Goal: Navigation & Orientation: Find specific page/section

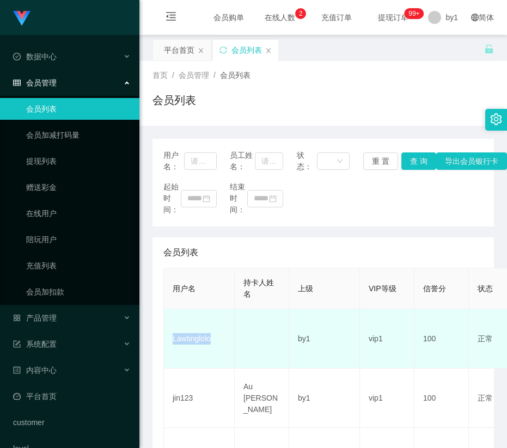
click at [204, 349] on td "Lawtinglolo" at bounding box center [199, 339] width 71 height 59
click at [173, 344] on td "Lawtinglolo" at bounding box center [199, 339] width 71 height 59
click at [307, 338] on td "by1" at bounding box center [324, 339] width 71 height 59
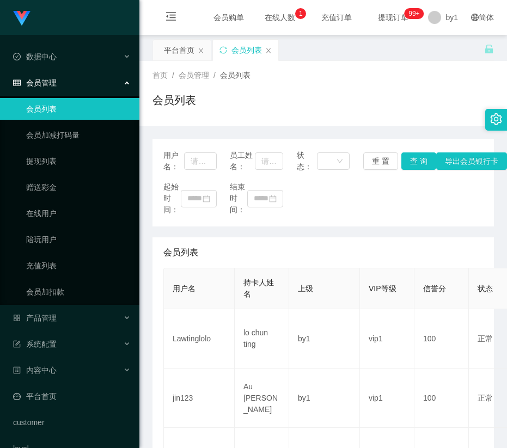
click at [51, 118] on link "会员列表" at bounding box center [78, 109] width 105 height 22
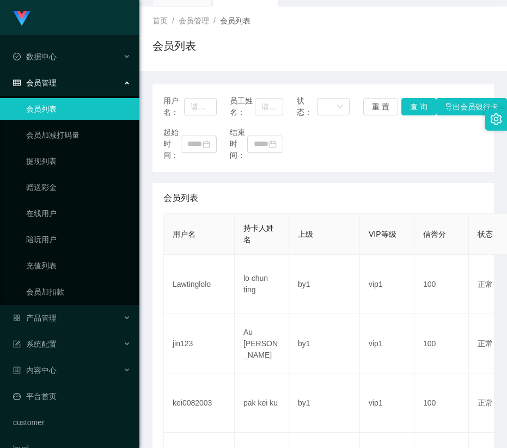
click at [88, 104] on link "会员列表" at bounding box center [78, 109] width 105 height 22
click at [86, 81] on div "会员管理" at bounding box center [70, 83] width 140 height 22
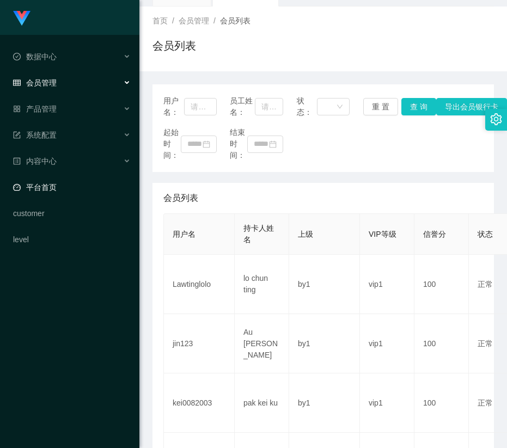
click at [71, 188] on link "平台首页" at bounding box center [72, 188] width 118 height 22
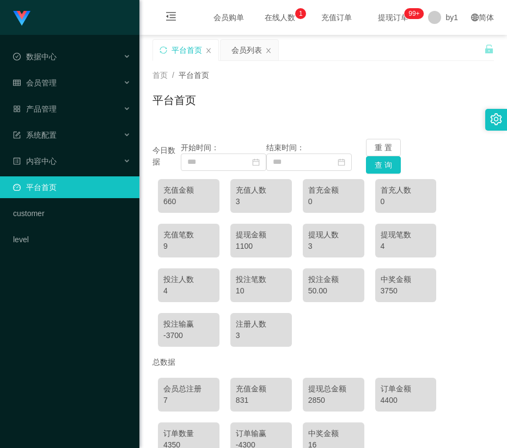
scroll to position [64, 0]
